Goal: Task Accomplishment & Management: Use online tool/utility

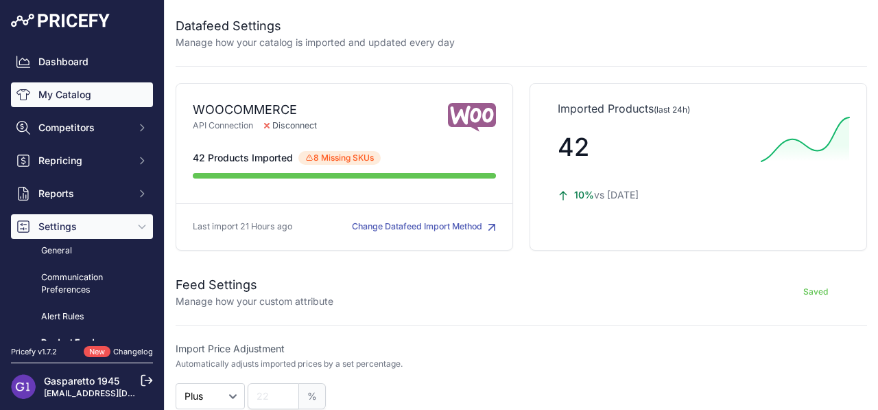
click at [89, 100] on link "My Catalog" at bounding box center [82, 94] width 142 height 25
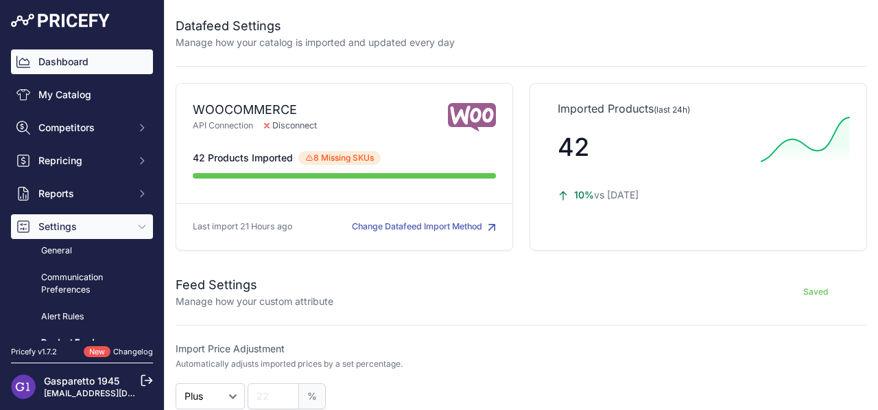
click at [71, 64] on link "Dashboard" at bounding box center [82, 61] width 142 height 25
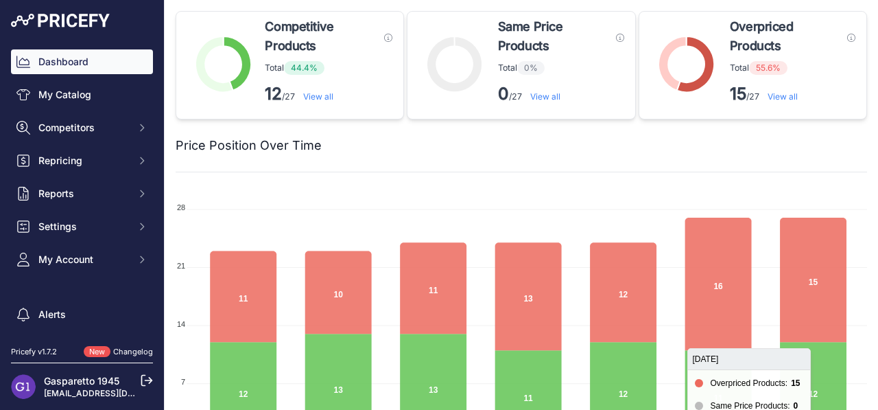
click at [810, 273] on icon at bounding box center [813, 280] width 67 height 124
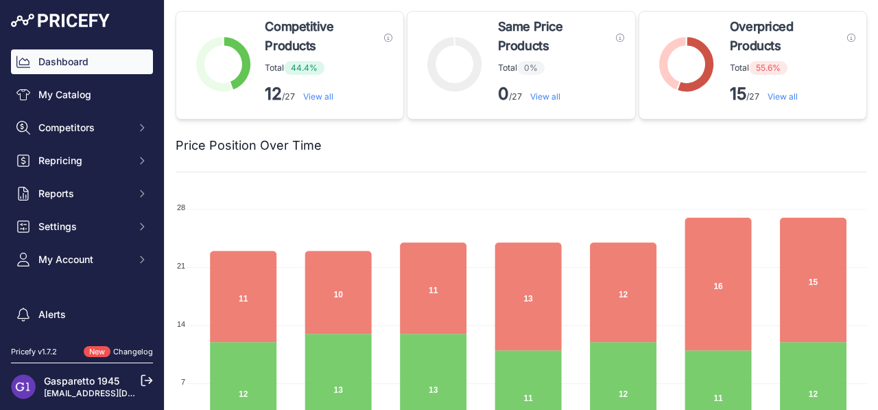
click at [792, 95] on link "View all" at bounding box center [783, 96] width 30 height 10
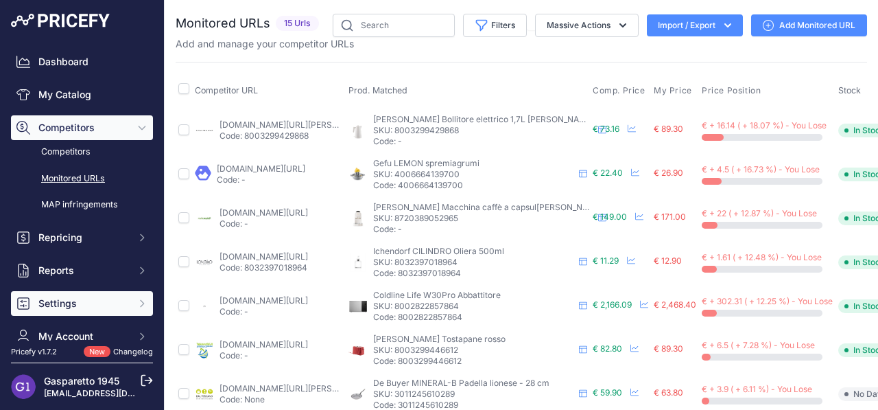
scroll to position [126, 0]
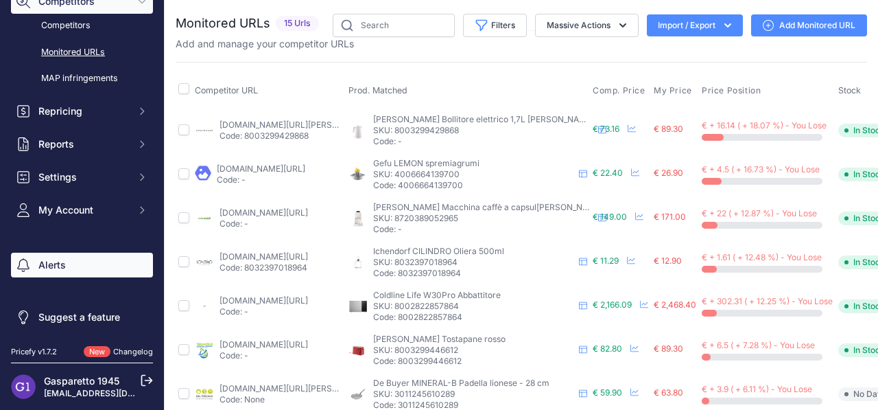
click at [70, 267] on link "Alerts" at bounding box center [82, 265] width 142 height 25
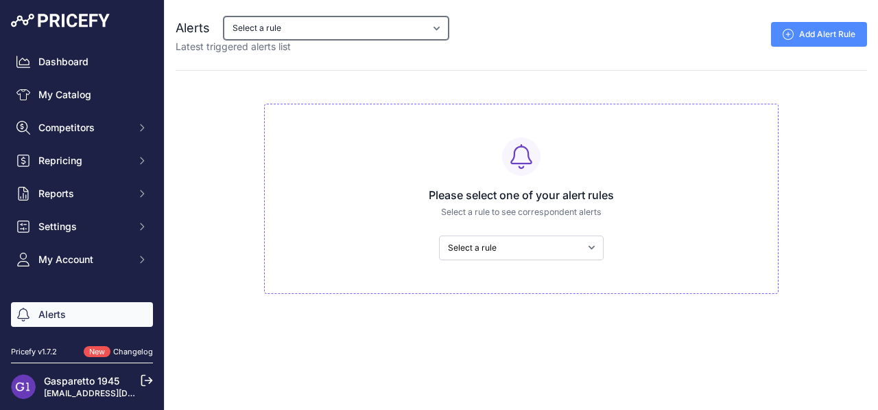
click at [343, 35] on select "Select a rule ATTENZIONE - Competitor con prezzo più basso" at bounding box center [336, 27] width 225 height 23
select select "9528"
click at [224, 16] on select "Select a rule ATTENZIONE - Competitor con prezzo più basso" at bounding box center [336, 27] width 225 height 23
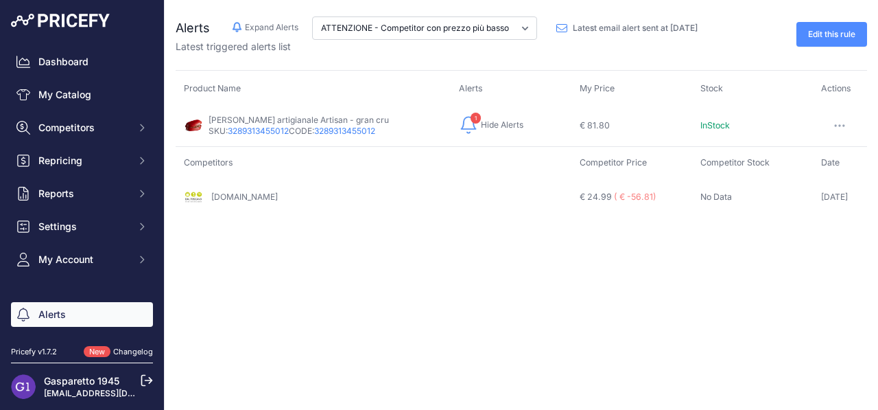
click at [236, 197] on link "daltoscano.com" at bounding box center [244, 196] width 67 height 10
click at [481, 128] on span "Hide Alerts" at bounding box center [502, 124] width 43 height 11
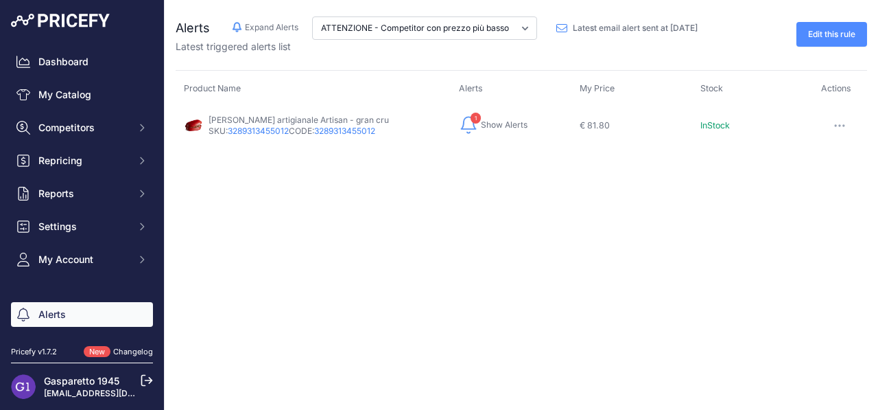
click at [844, 127] on button "button" at bounding box center [839, 125] width 27 height 19
click at [845, 126] on icon "button" at bounding box center [843, 126] width 1 height 1
click at [369, 124] on p "[PERSON_NAME] artigianale Artisan - gran cru" at bounding box center [299, 120] width 180 height 11
click at [528, 130] on button "1 Hide Alerts Show Alerts" at bounding box center [493, 125] width 69 height 22
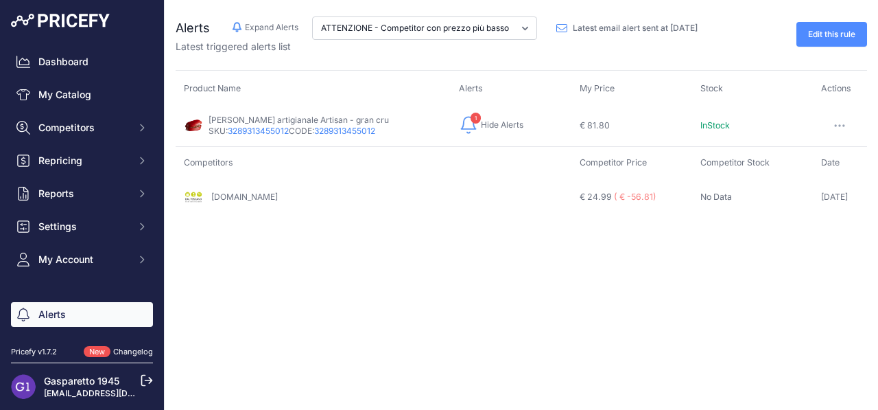
click at [259, 133] on link "3289313455012" at bounding box center [258, 131] width 61 height 10
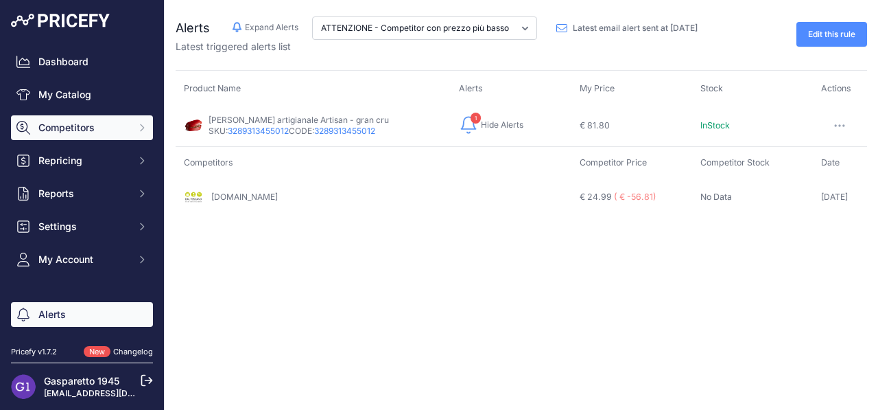
click at [86, 134] on button "Competitors" at bounding box center [82, 127] width 142 height 25
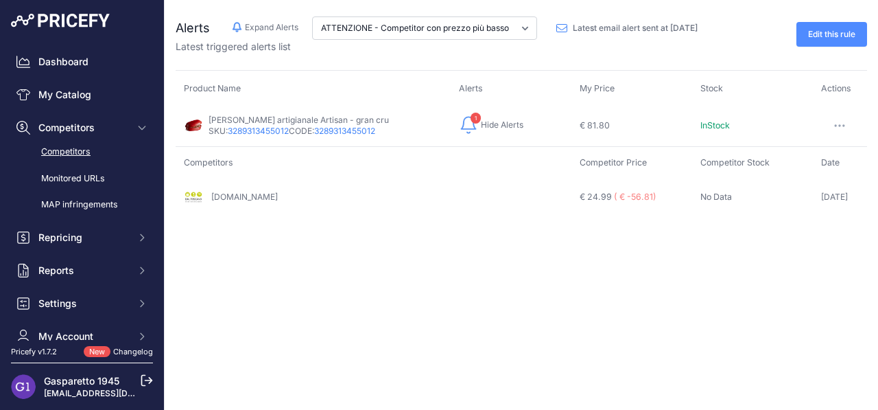
click at [82, 151] on link "Competitors" at bounding box center [82, 152] width 142 height 24
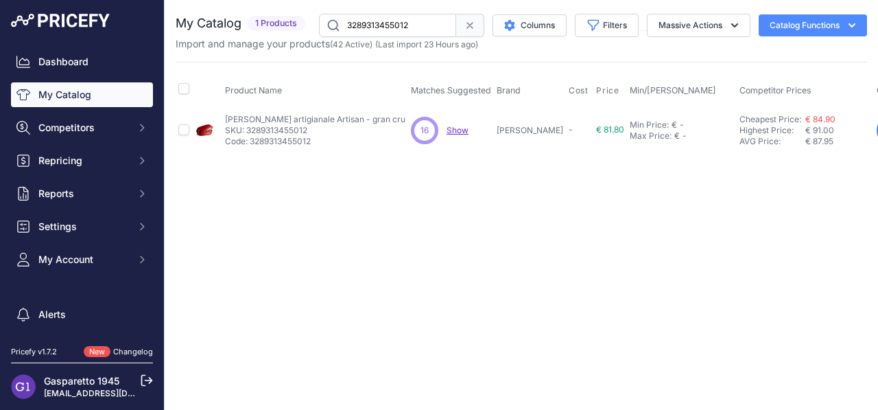
click at [469, 129] on span "Show" at bounding box center [458, 130] width 22 height 10
click at [469, 130] on span "Show" at bounding box center [458, 130] width 22 height 10
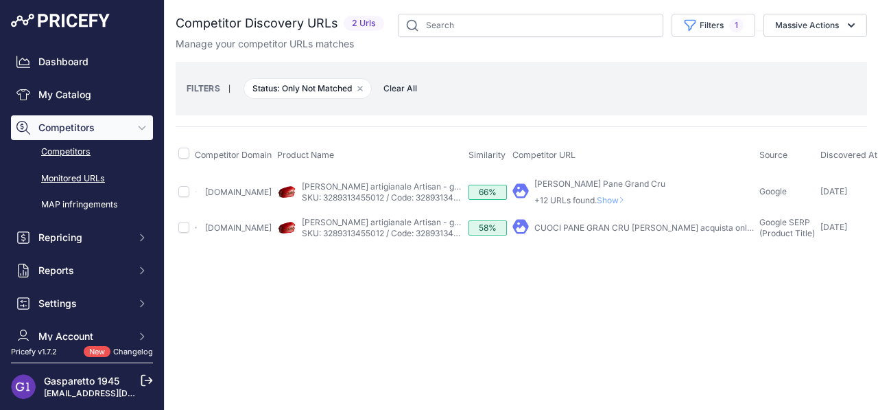
click at [80, 177] on link "Monitored URLs" at bounding box center [82, 179] width 142 height 24
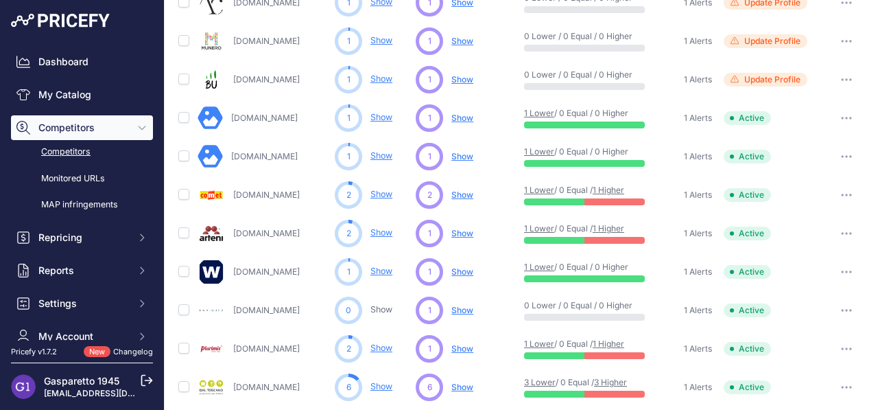
scroll to position [716, 0]
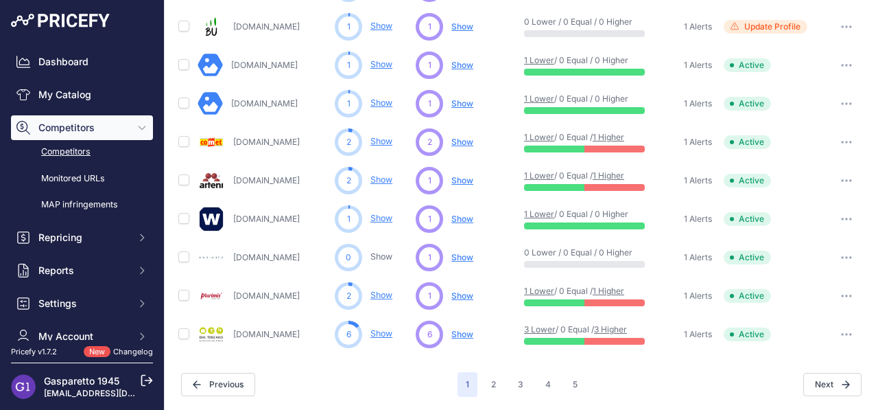
click at [458, 338] on p "Show" at bounding box center [463, 334] width 22 height 11
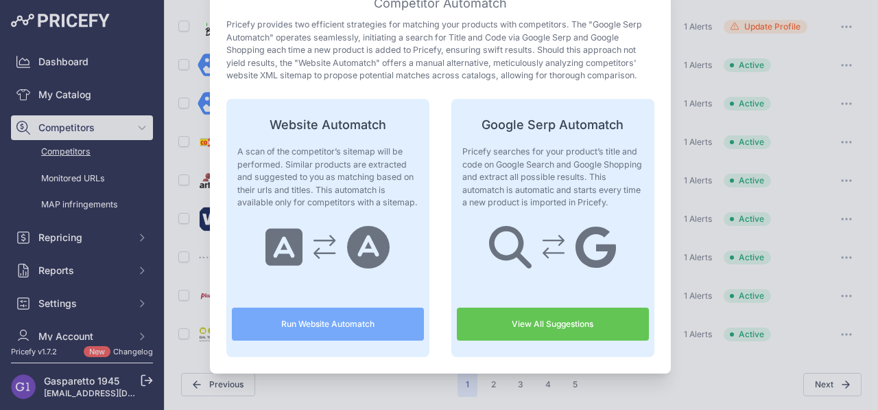
scroll to position [73, 0]
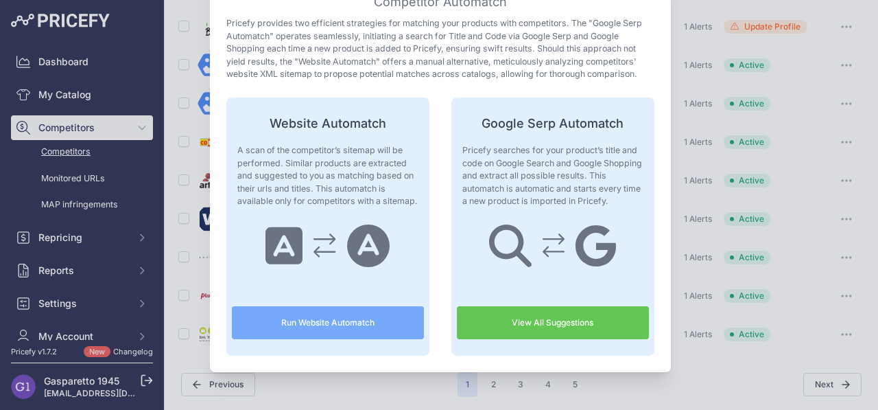
click at [532, 320] on link "View All Suggestions" at bounding box center [553, 322] width 192 height 33
click at [379, 386] on div at bounding box center [439, 205] width 878 height 410
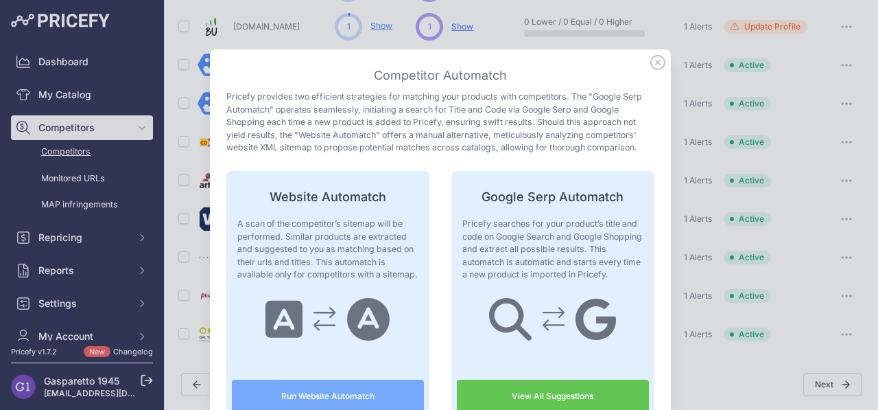
scroll to position [85, 0]
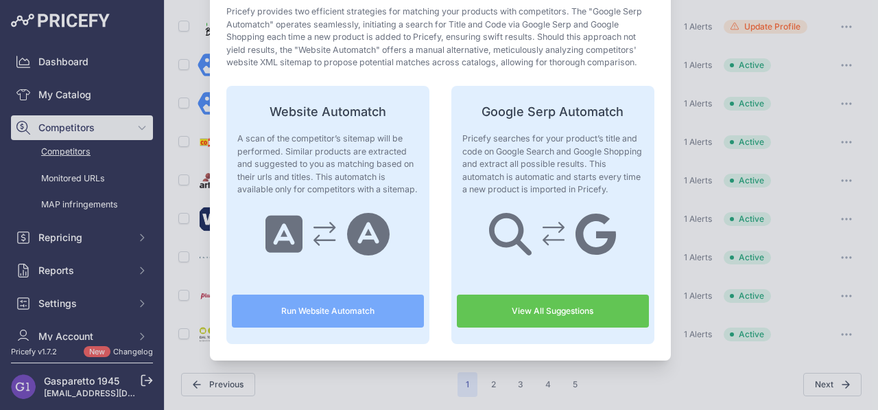
click at [372, 318] on button "Run Website Automatch" at bounding box center [328, 310] width 192 height 33
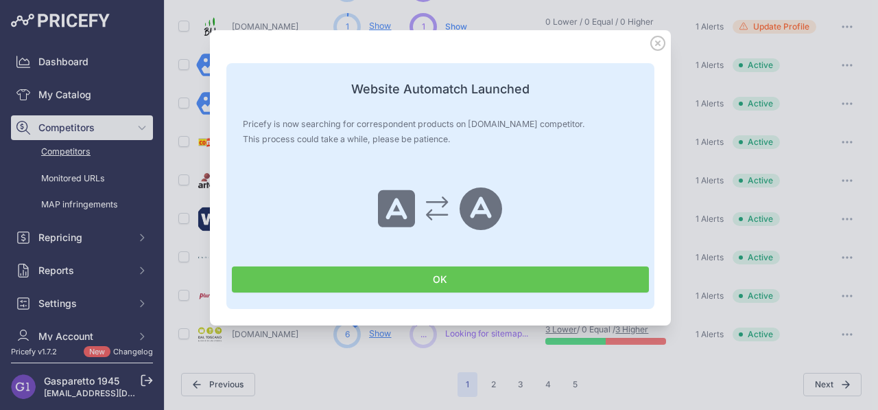
click at [428, 281] on button "OK" at bounding box center [440, 279] width 417 height 26
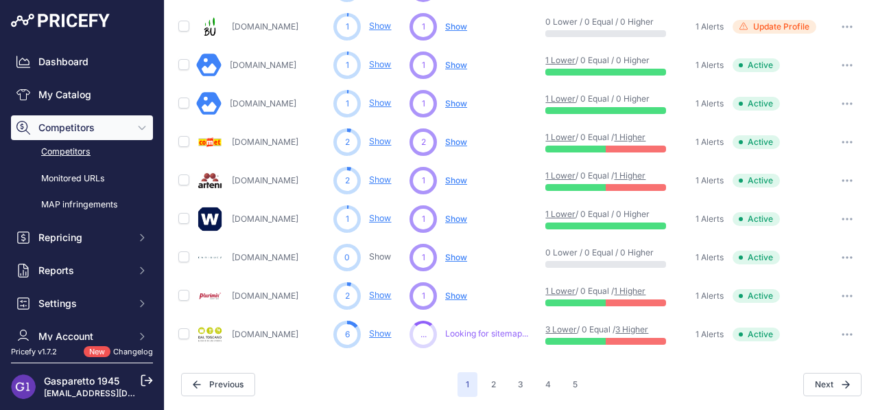
click at [380, 332] on link "Show" at bounding box center [380, 333] width 22 height 10
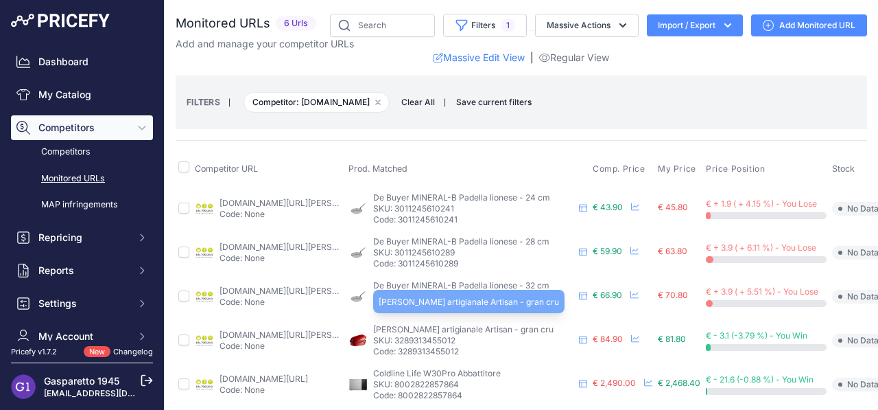
scroll to position [54, 0]
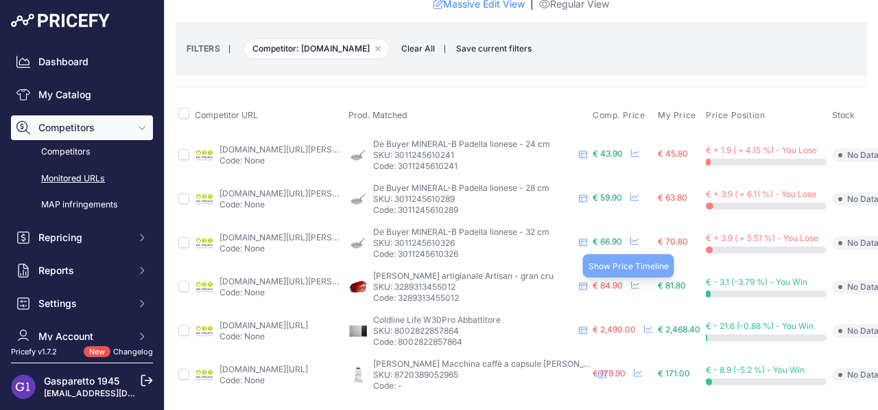
click at [631, 286] on icon at bounding box center [635, 285] width 8 height 8
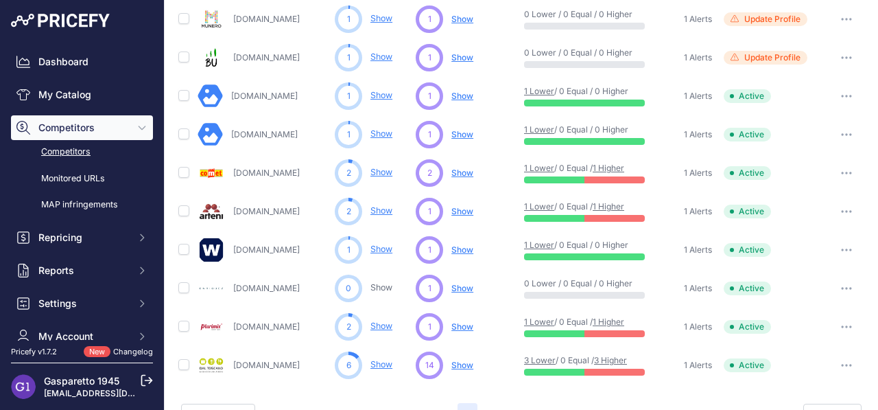
scroll to position [716, 0]
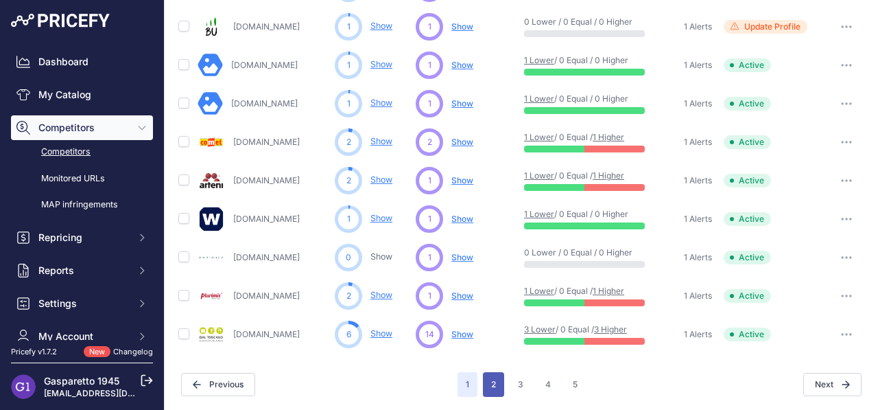
click at [495, 382] on button "2" at bounding box center [493, 384] width 21 height 25
